Goal: Task Accomplishment & Management: Use online tool/utility

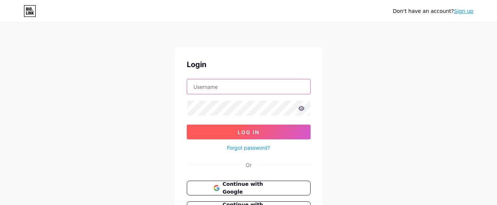
type input "[EMAIL_ADDRESS][DOMAIN_NAME]"
click at [207, 134] on button "Log In" at bounding box center [249, 132] width 124 height 15
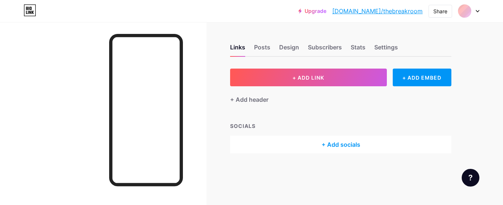
click at [311, 86] on div "+ Add header" at bounding box center [340, 95] width 221 height 18
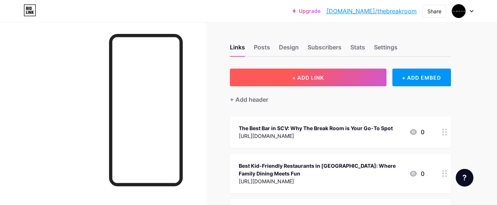
click at [310, 84] on button "+ ADD LINK" at bounding box center [308, 78] width 157 height 18
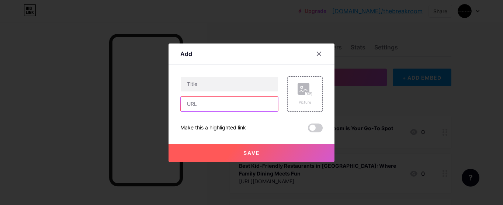
click at [231, 104] on input "text" at bounding box center [229, 104] width 97 height 15
click at [229, 91] on div at bounding box center [229, 83] width 98 height 15
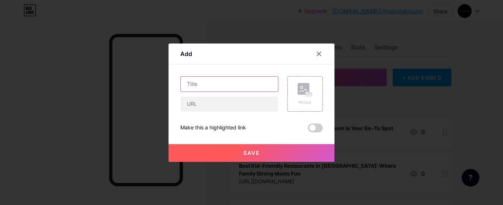
click at [226, 86] on input "text" at bounding box center [229, 84] width 97 height 15
paste input "Creating Memorable SCV Family Gatherings: Food, Fun, and Connection"
type input "Creating Memorable SCV Family Gatherings: Food, Fun, and Connection"
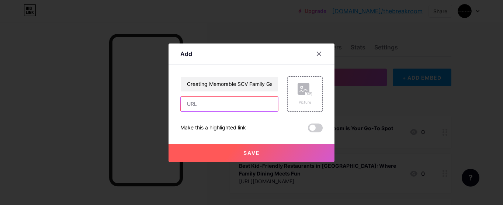
click at [221, 109] on input "text" at bounding box center [229, 104] width 97 height 15
paste input "[URL][DOMAIN_NAME]"
type input "[URL][DOMAIN_NAME]"
paste input "[URL][DOMAIN_NAME]"
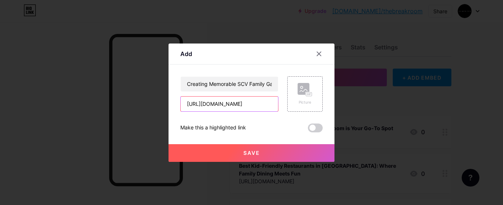
type input "[URL][DOMAIN_NAME]"
click at [253, 147] on button "Save" at bounding box center [251, 153] width 166 height 18
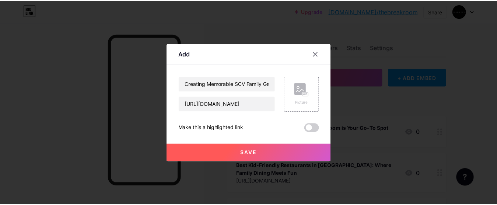
scroll to position [0, 0]
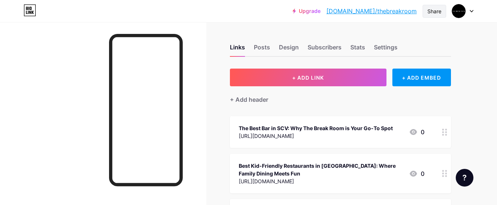
click at [440, 10] on div "Share" at bounding box center [435, 11] width 14 height 8
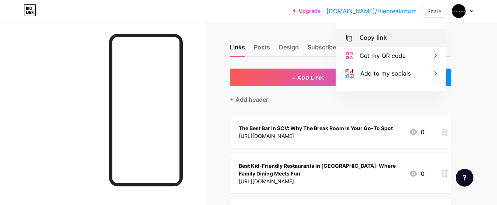
drag, startPoint x: 406, startPoint y: 38, endPoint x: 398, endPoint y: 38, distance: 8.5
click at [405, 38] on div "Copy link" at bounding box center [391, 38] width 110 height 18
